Goal: Task Accomplishment & Management: Use online tool/utility

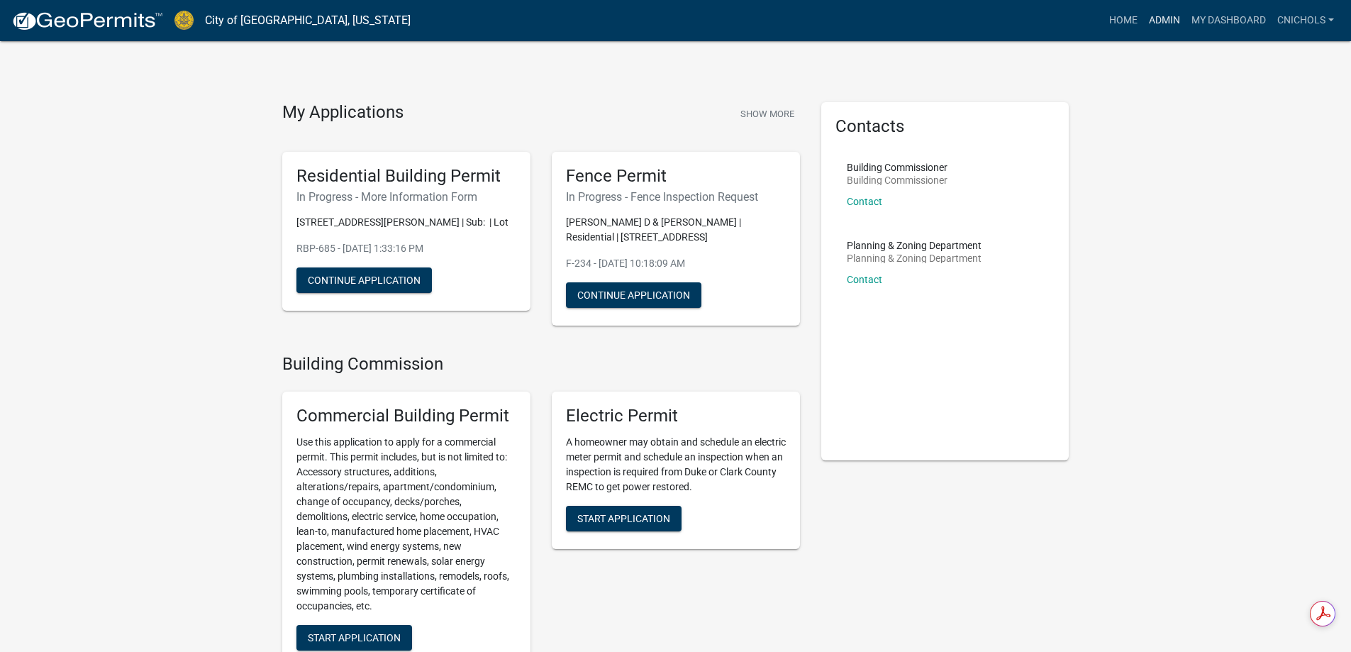
click at [1163, 16] on link "Admin" at bounding box center [1164, 20] width 43 height 27
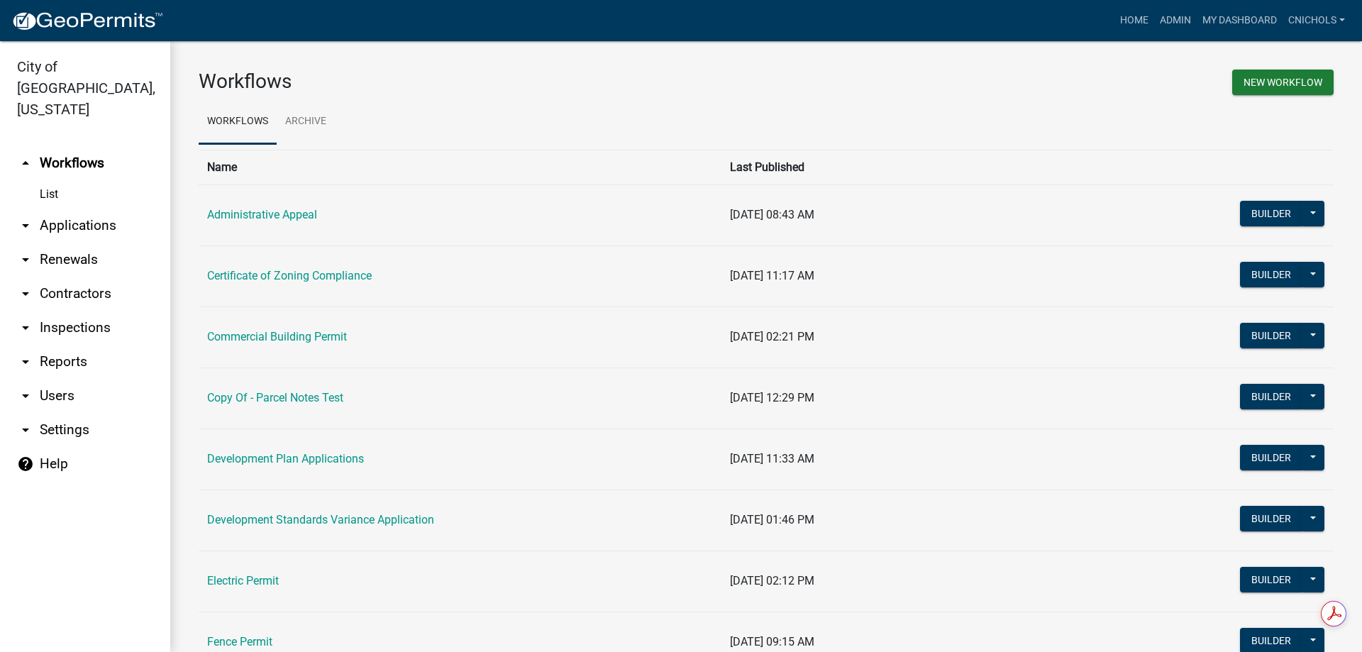
click at [85, 209] on link "arrow_drop_down Applications" at bounding box center [85, 226] width 170 height 34
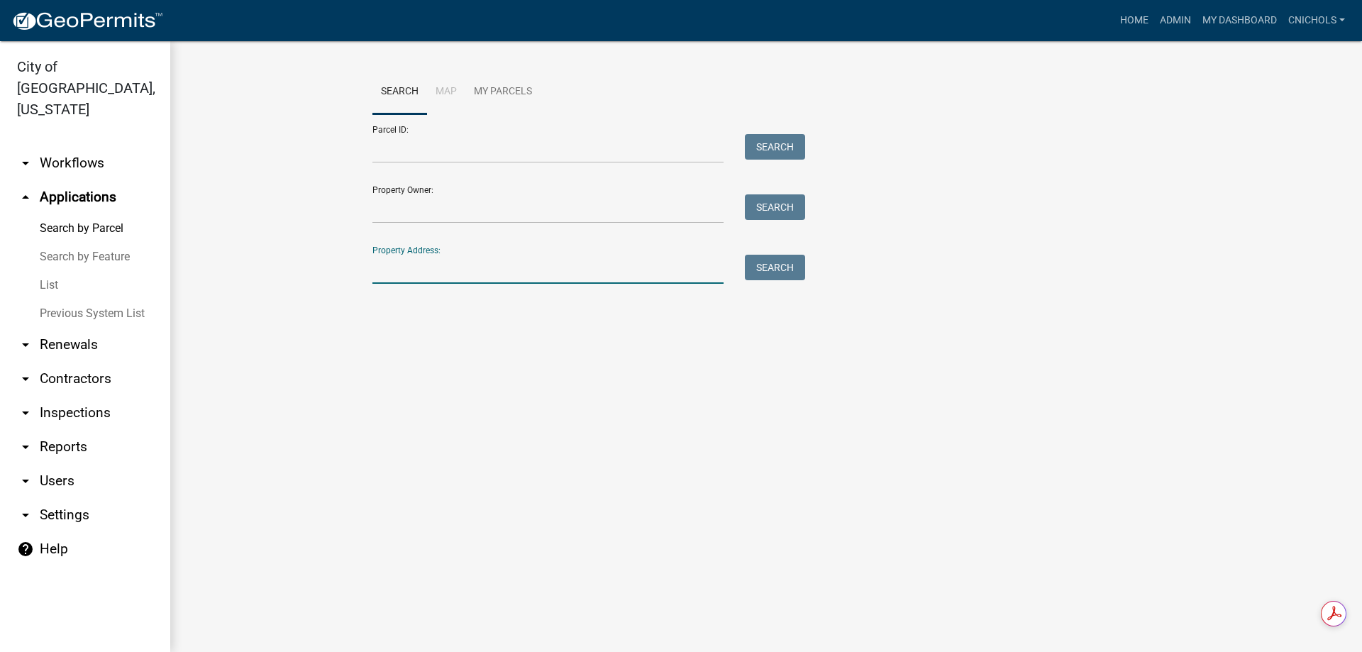
click at [389, 270] on input "Property Address:" at bounding box center [547, 269] width 351 height 29
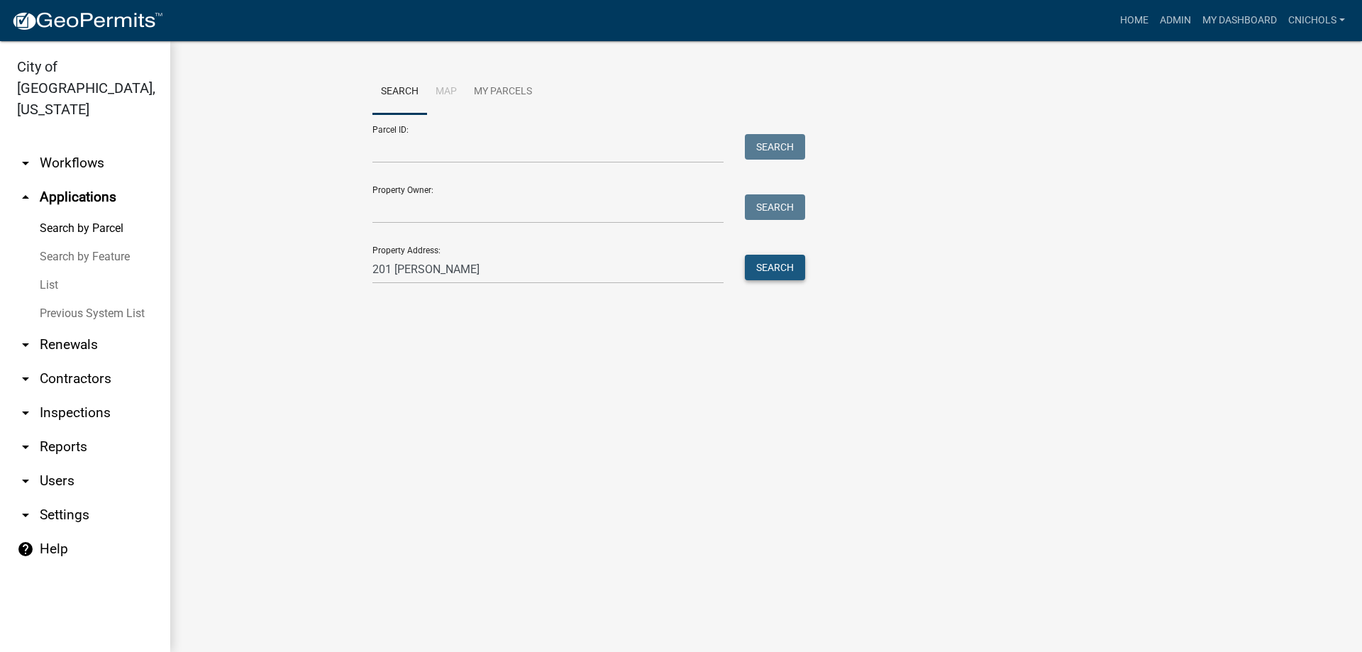
click at [771, 265] on button "Search" at bounding box center [775, 268] width 60 height 26
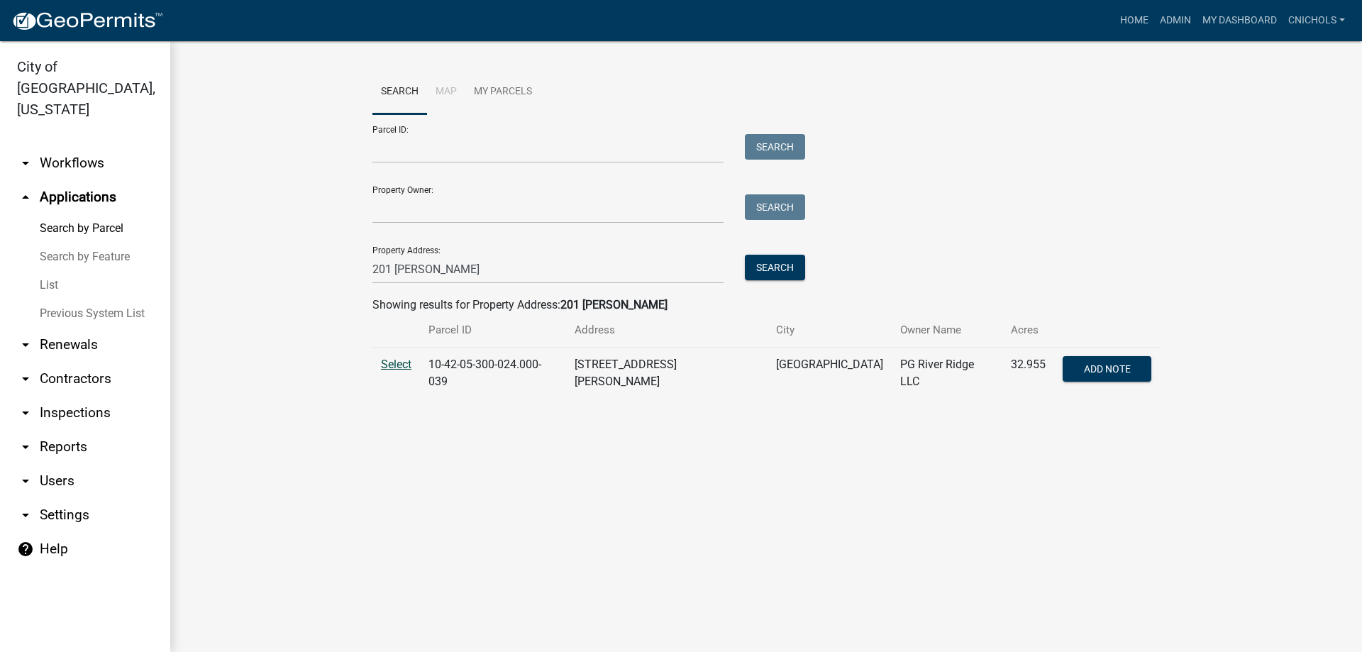
click at [397, 365] on span "Select" at bounding box center [396, 363] width 31 height 13
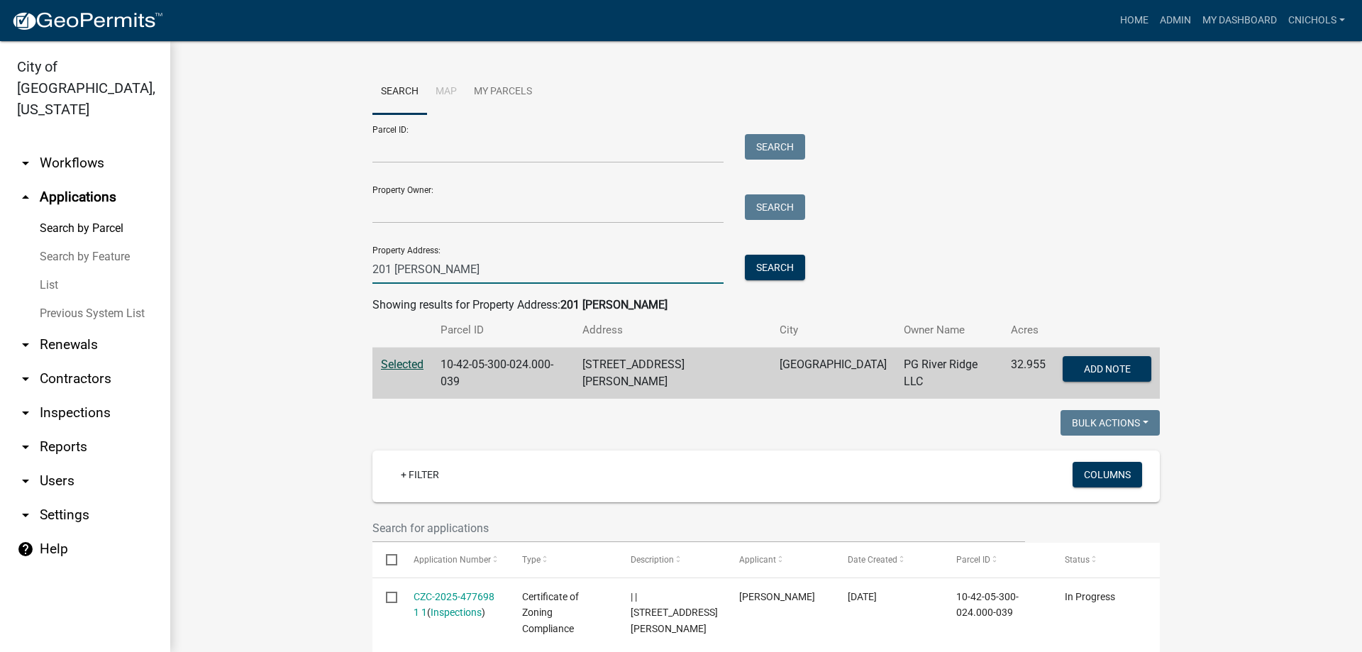
click at [429, 267] on input "201 [PERSON_NAME]" at bounding box center [547, 269] width 351 height 29
type input "2"
click at [763, 261] on button "Search" at bounding box center [775, 268] width 60 height 26
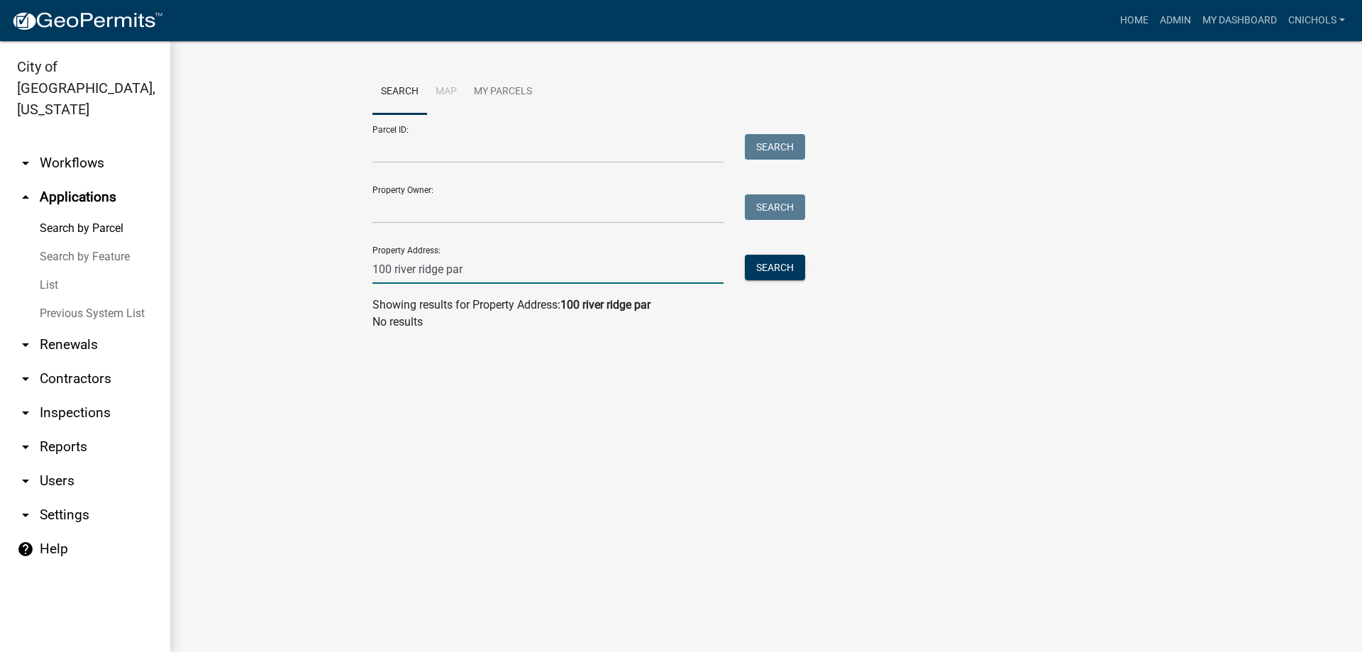
click at [475, 268] on input "100 river ridge par" at bounding box center [547, 269] width 351 height 29
type input "100 river ridge"
click at [777, 265] on button "Search" at bounding box center [775, 268] width 60 height 26
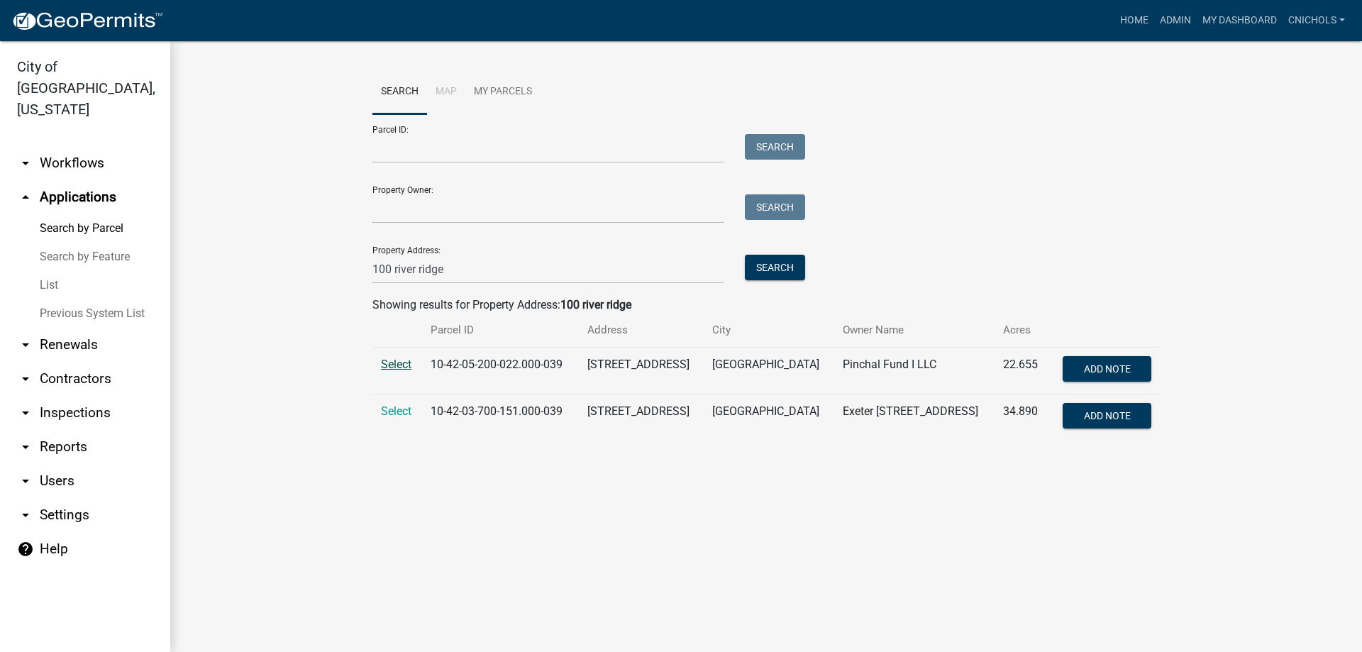
click at [397, 361] on span "Select" at bounding box center [396, 363] width 31 height 13
